Goal: Find specific page/section: Find specific page/section

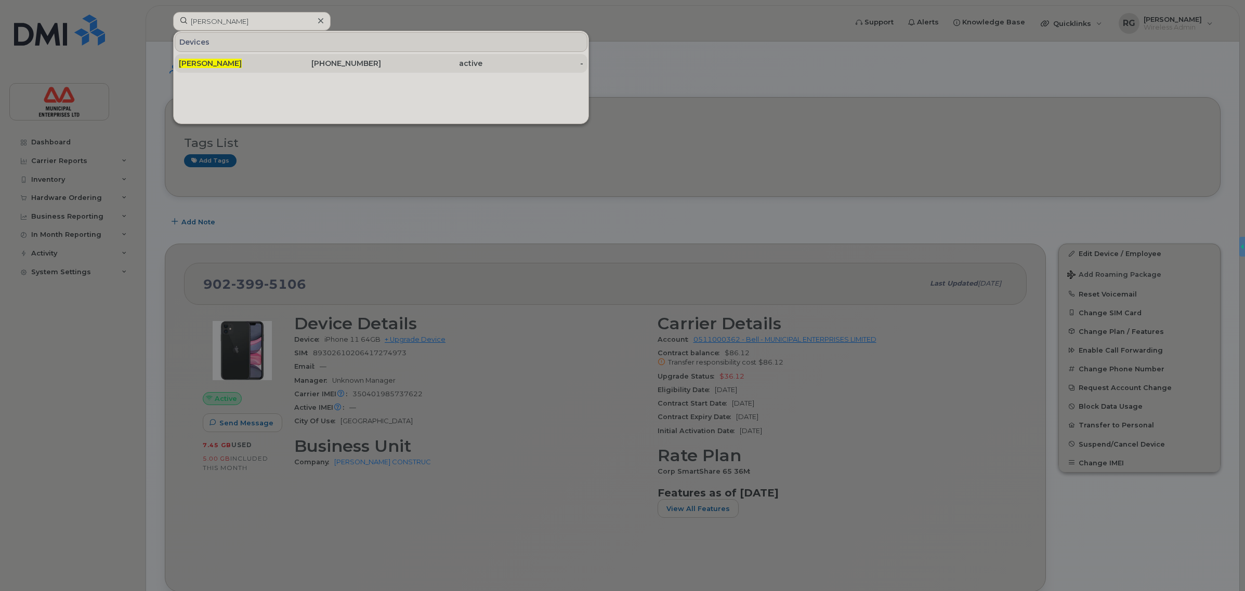
type input "[PERSON_NAME]"
click at [344, 63] on div "[PHONE_NUMBER]" at bounding box center [330, 63] width 101 height 10
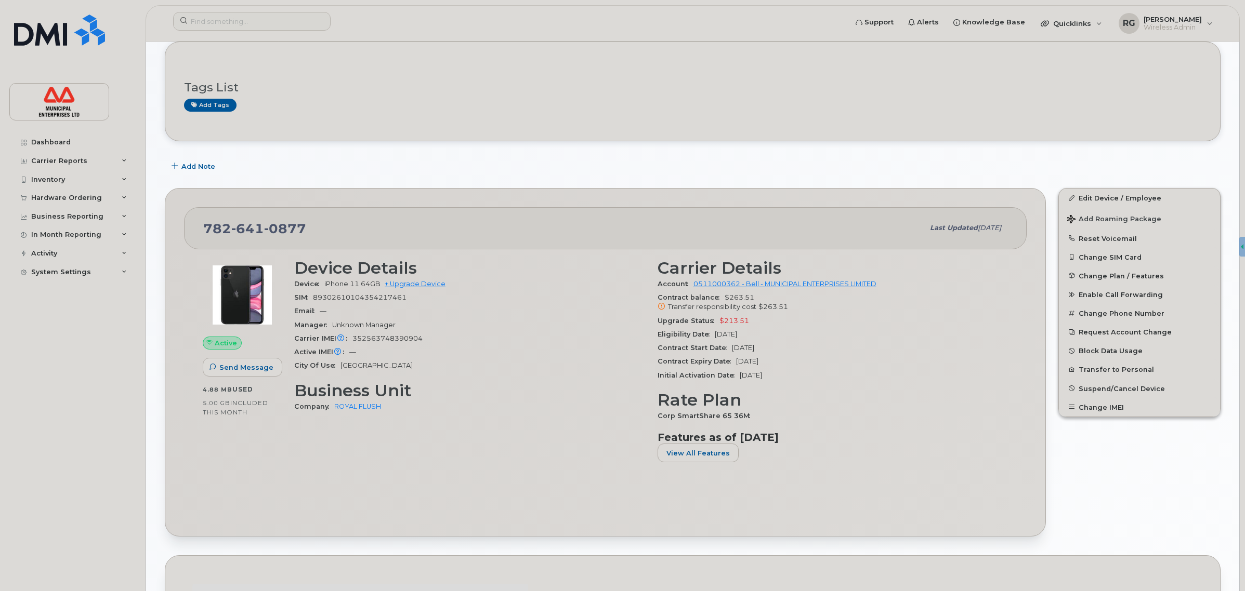
scroll to position [65, 0]
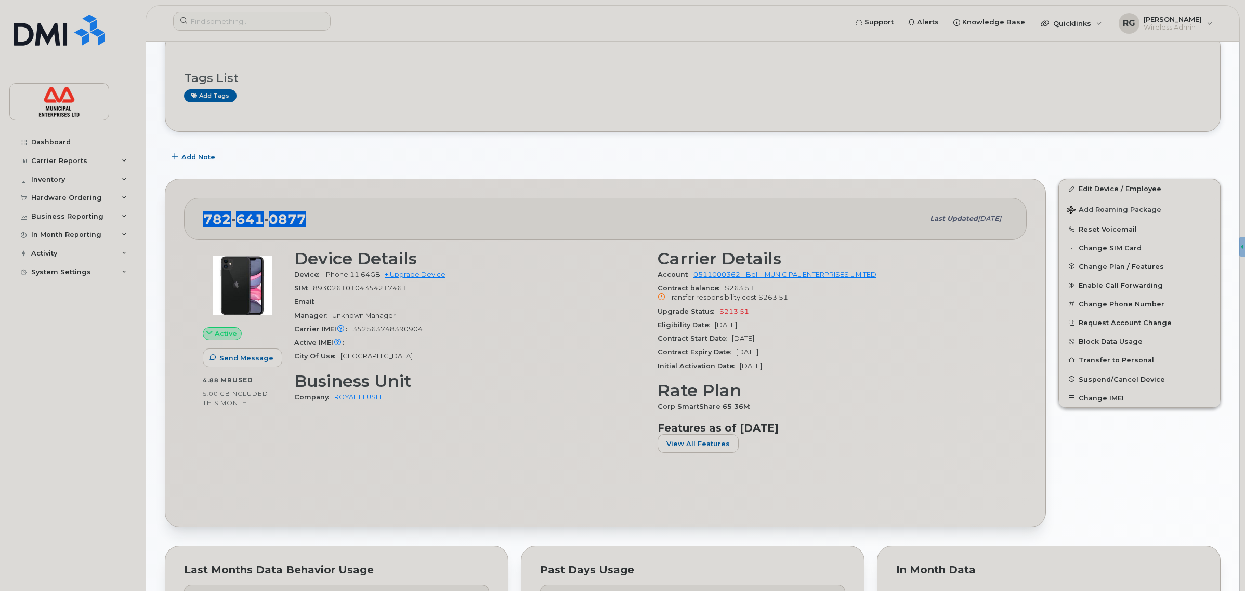
drag, startPoint x: 305, startPoint y: 218, endPoint x: 201, endPoint y: 221, distance: 103.4
click at [201, 221] on div "[PHONE_NUMBER] Last updated [DATE]" at bounding box center [605, 219] width 842 height 42
copy span "[PHONE_NUMBER]"
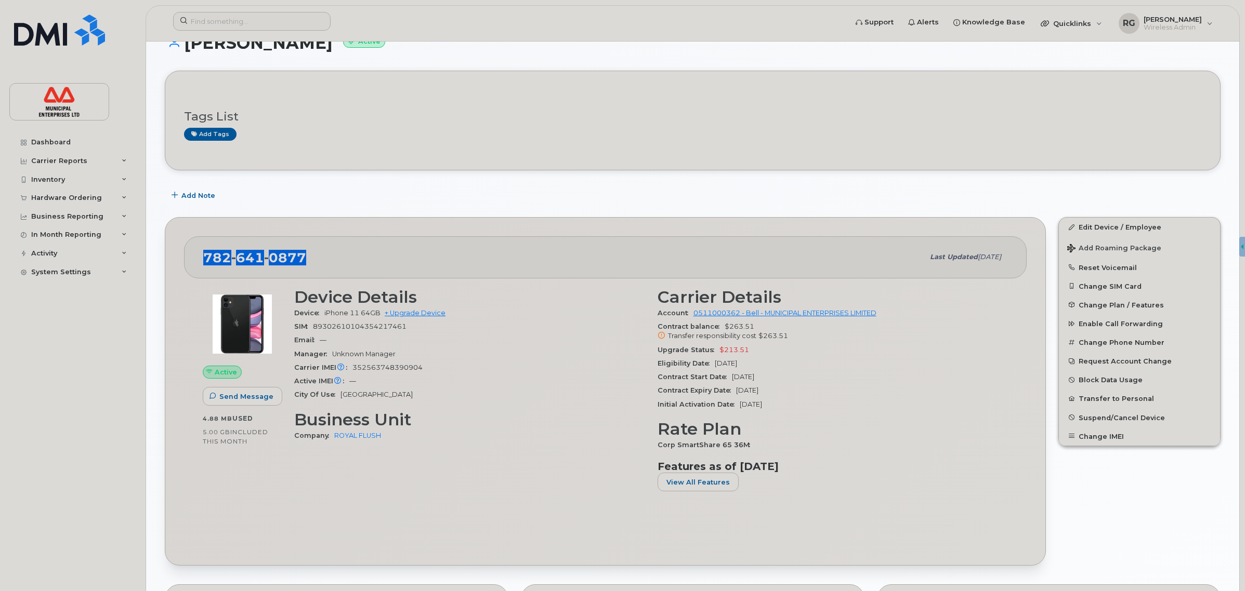
scroll to position [0, 0]
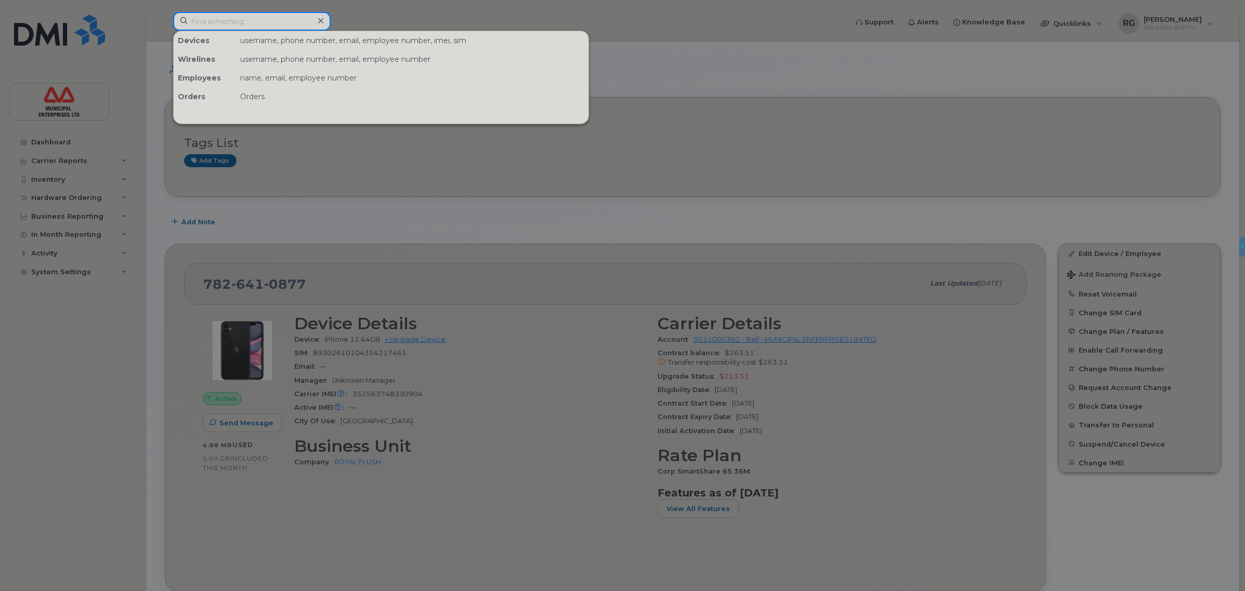
click at [222, 18] on input at bounding box center [251, 21] width 157 height 19
paste input "[PERSON_NAME]"
drag, startPoint x: 248, startPoint y: 22, endPoint x: 191, endPoint y: 22, distance: 57.2
click at [191, 21] on input "[PERSON_NAME]" at bounding box center [251, 21] width 157 height 19
paste input "7826412284"
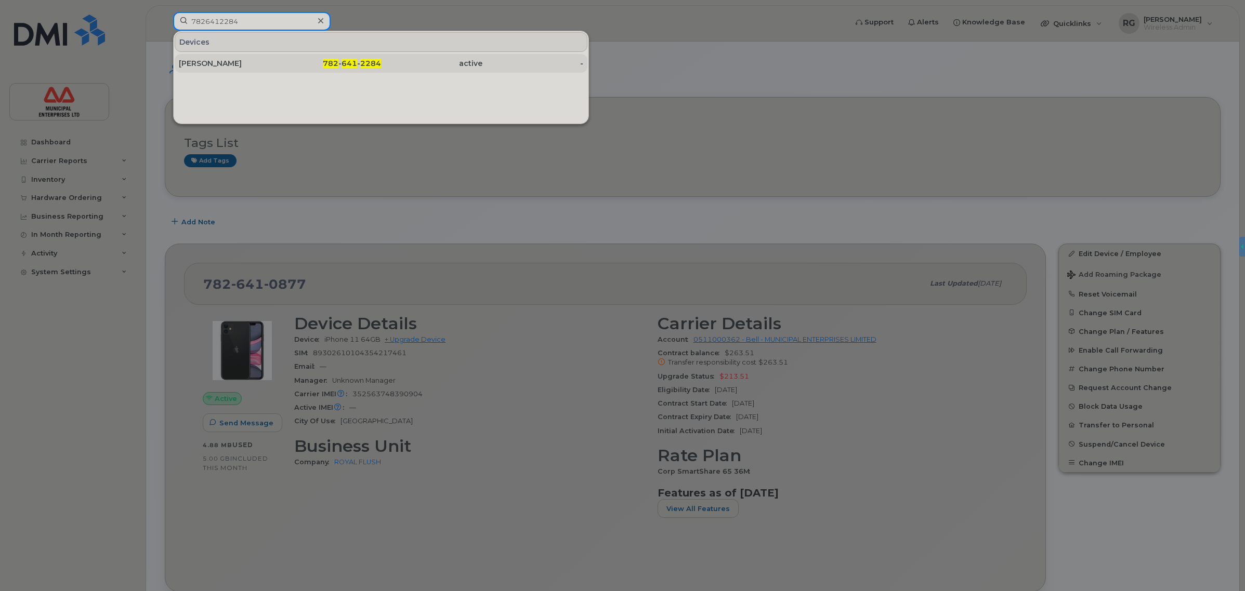
type input "7826412284"
click at [219, 64] on div "[PERSON_NAME]" at bounding box center [229, 63] width 101 height 10
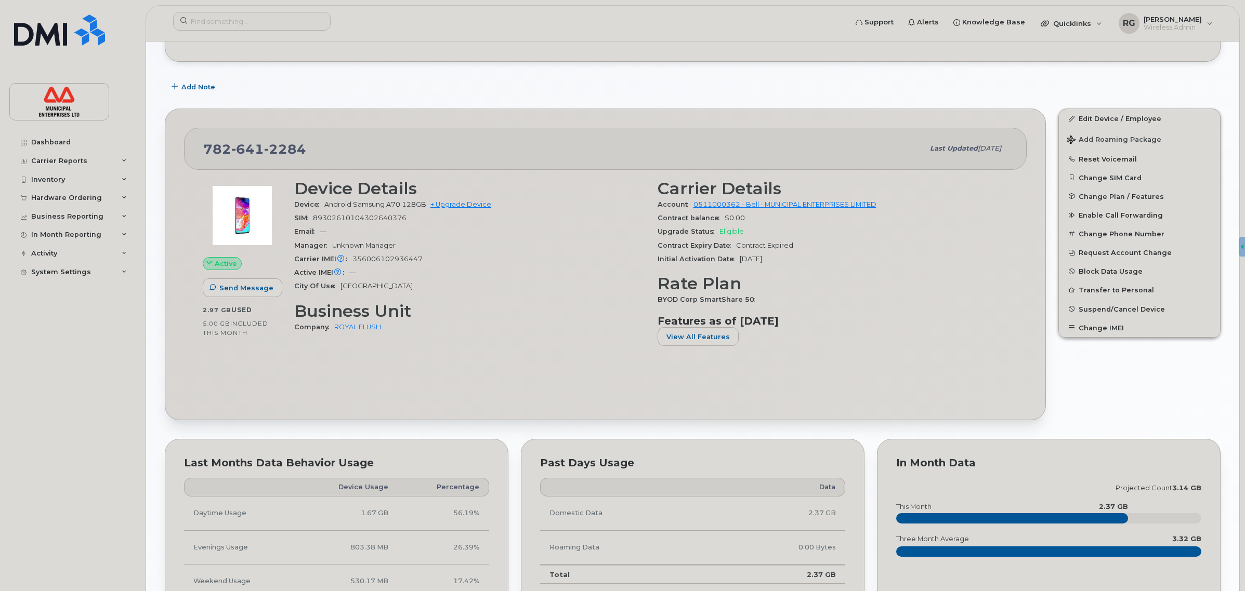
scroll to position [130, 0]
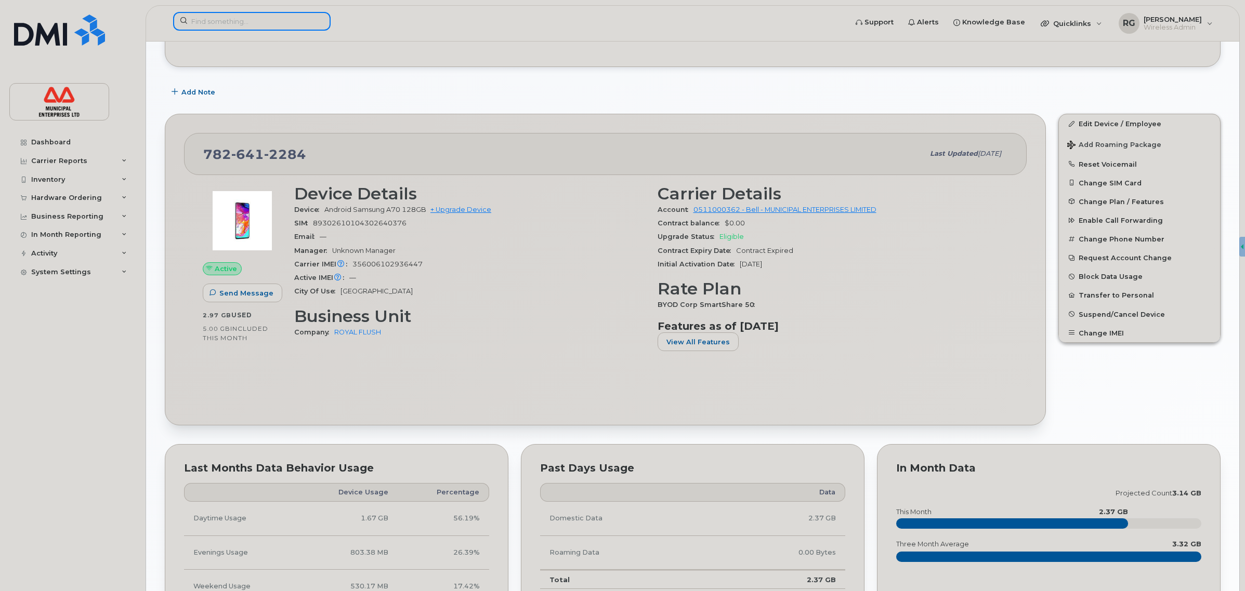
click at [220, 17] on input at bounding box center [251, 21] width 157 height 19
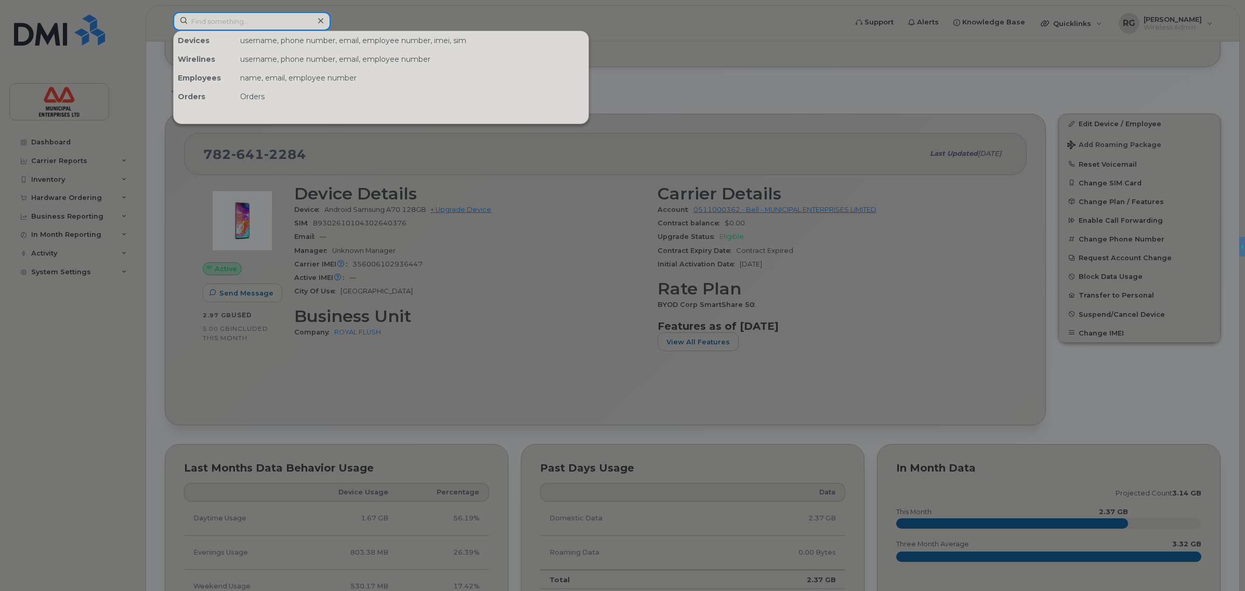
paste input "7826412781"
type input "7826412781"
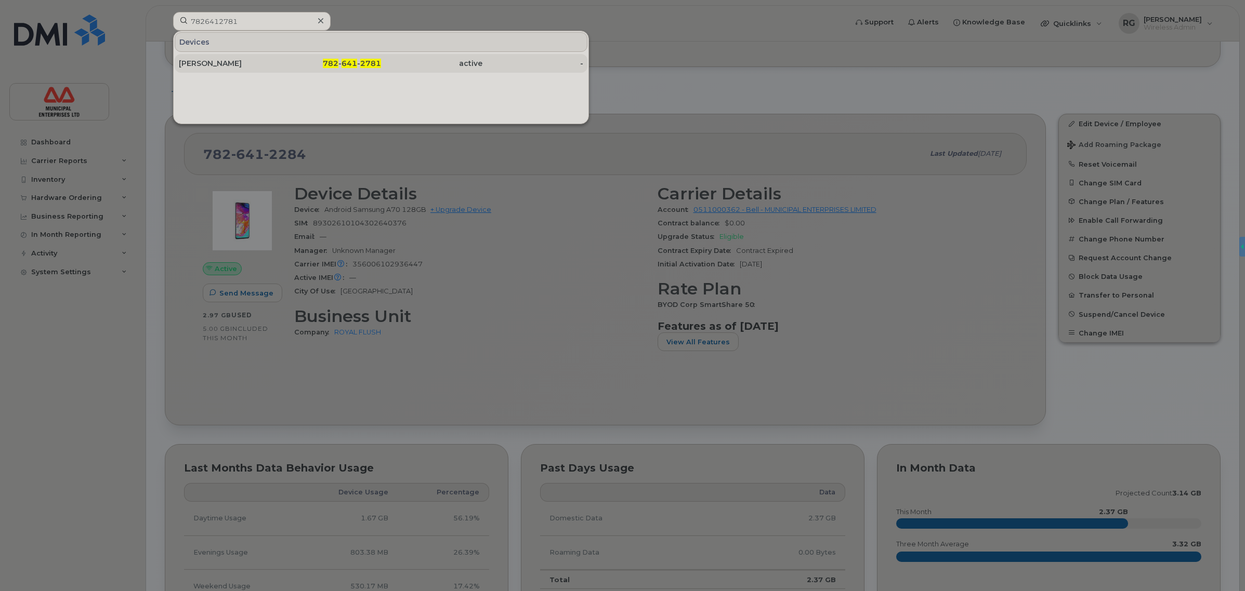
click at [236, 66] on div "Thomas Rouse" at bounding box center [229, 63] width 101 height 10
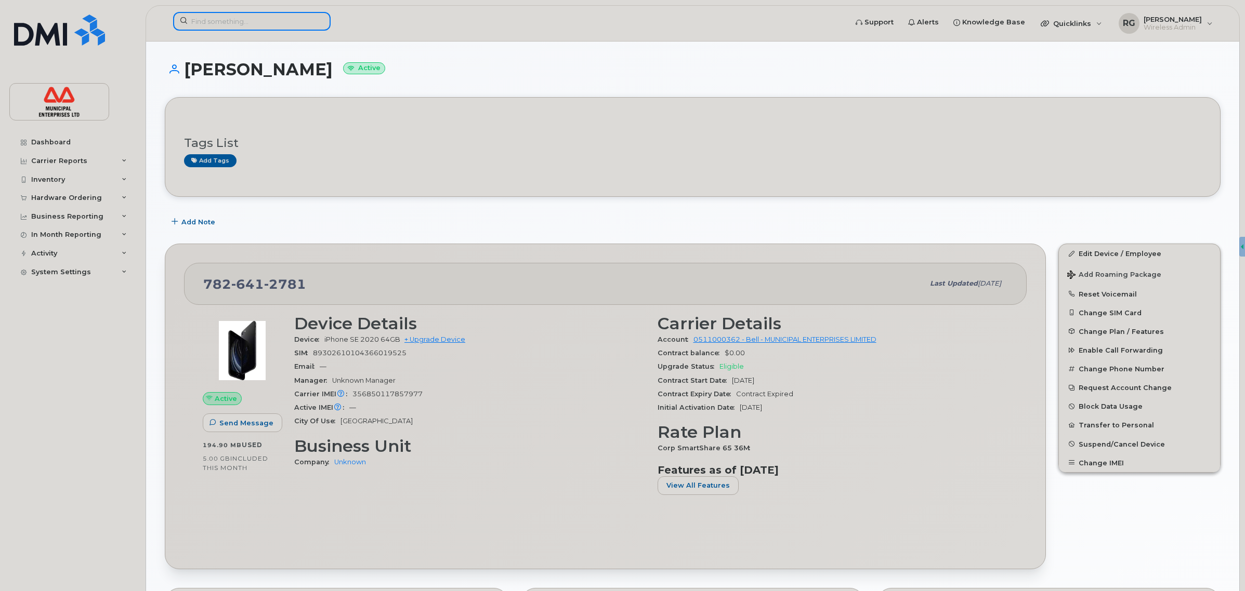
click at [201, 29] on input at bounding box center [251, 21] width 157 height 19
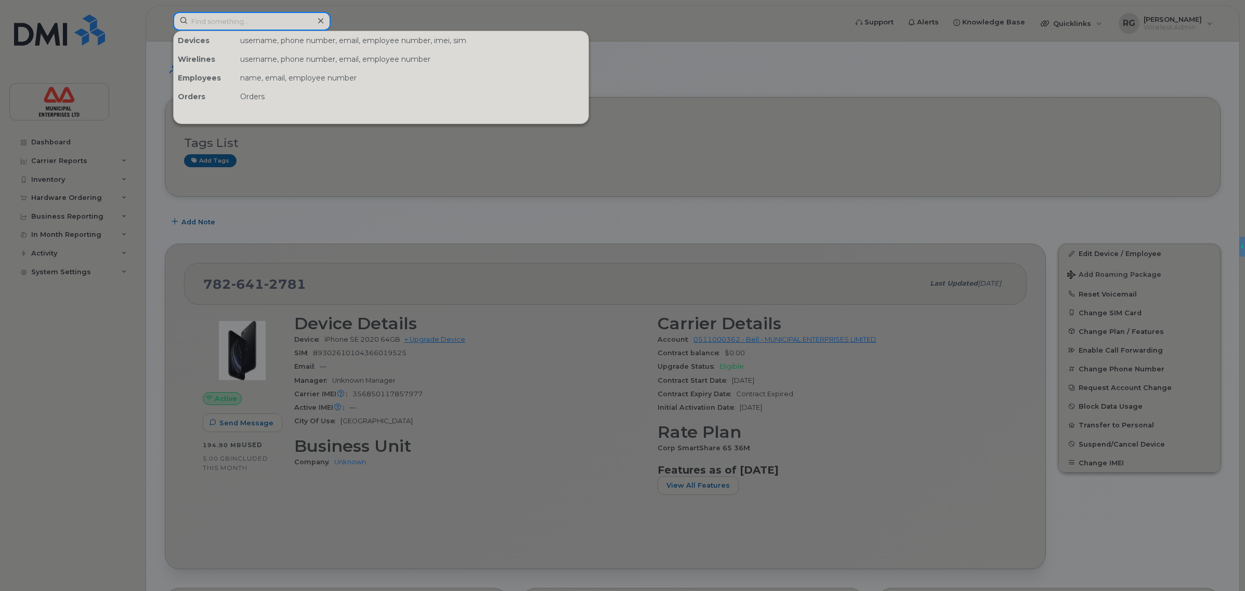
paste input "Mallory Lace"
type input "Mallory Lace"
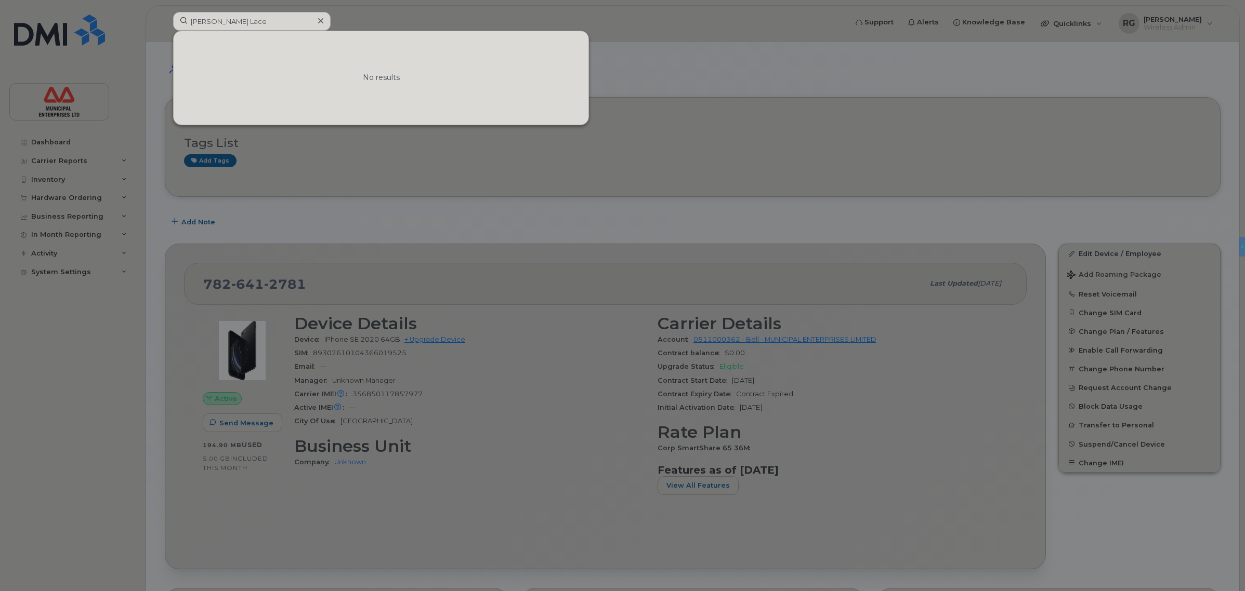
click at [362, 13] on div at bounding box center [622, 295] width 1245 height 591
